Goal: Check status: Check status

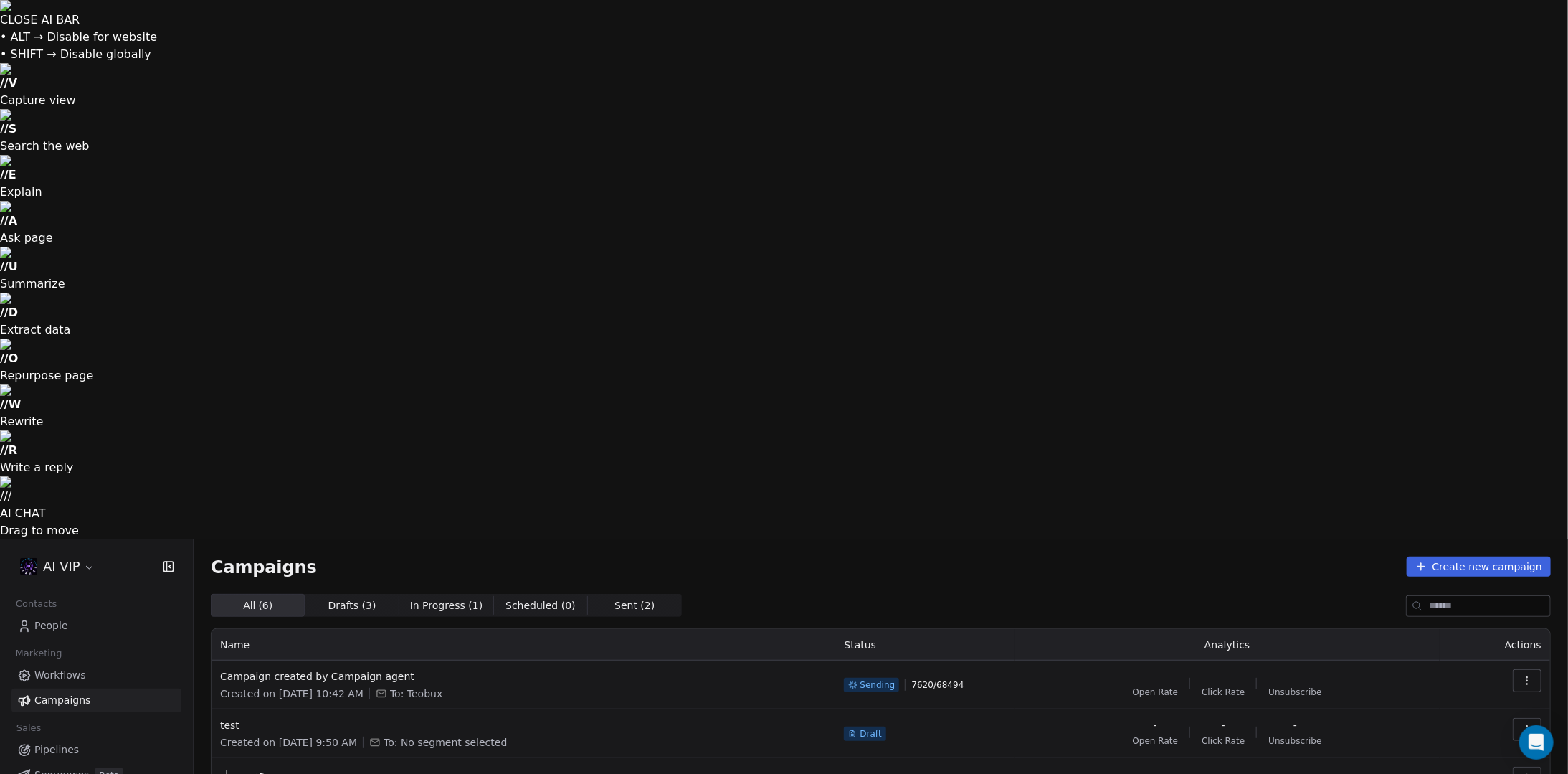
click at [1530, 670] on button "button" at bounding box center [1527, 681] width 28 height 23
